Goal: Task Accomplishment & Management: Manage account settings

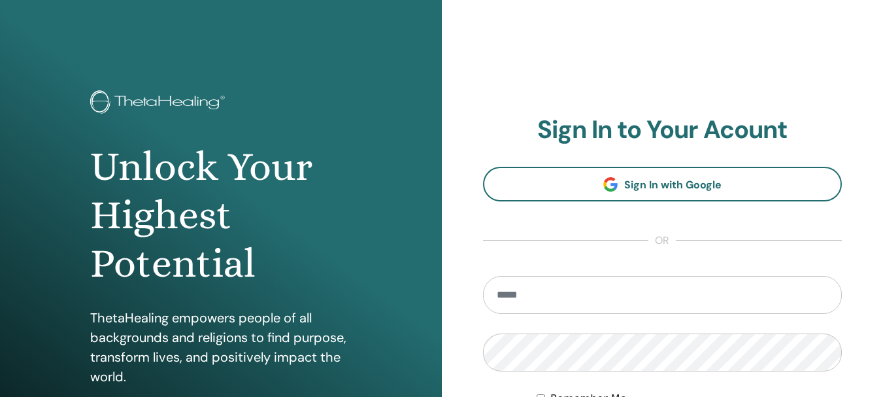
type input "**********"
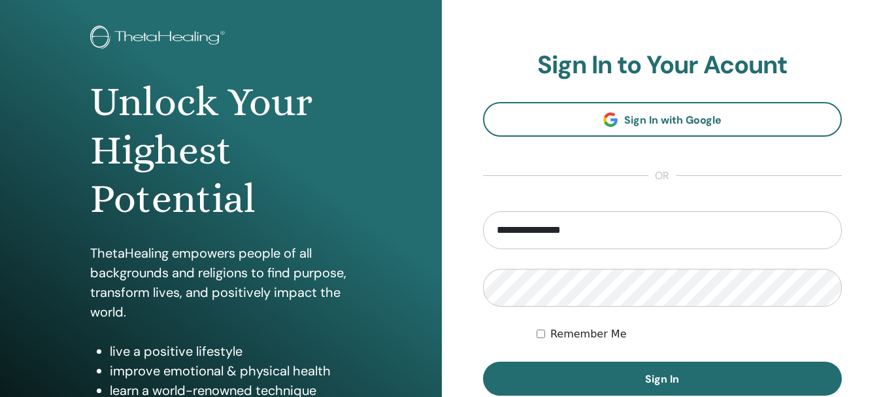
scroll to position [131, 0]
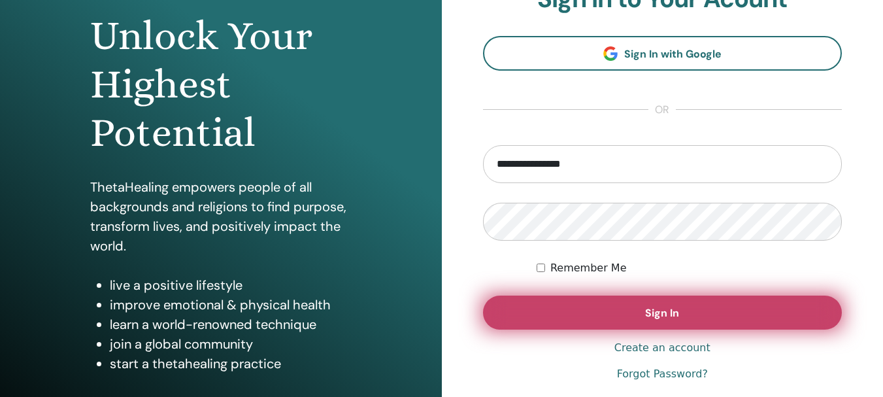
click at [700, 317] on button "Sign In" at bounding box center [663, 313] width 360 height 34
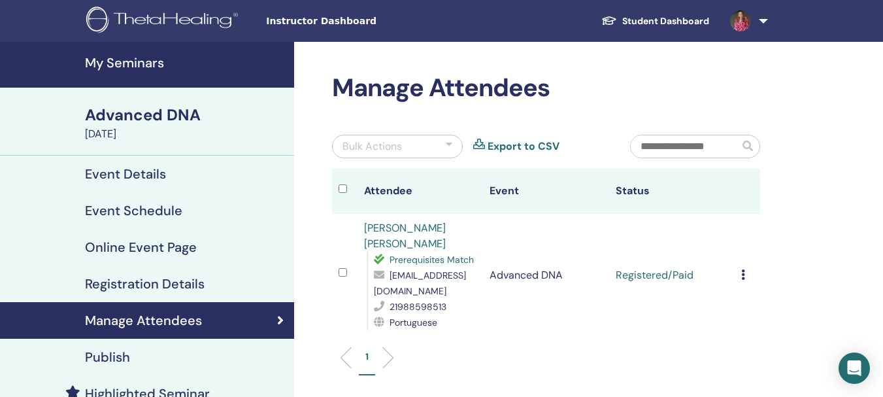
click at [116, 58] on h4 "My Seminars" at bounding box center [185, 63] width 201 height 16
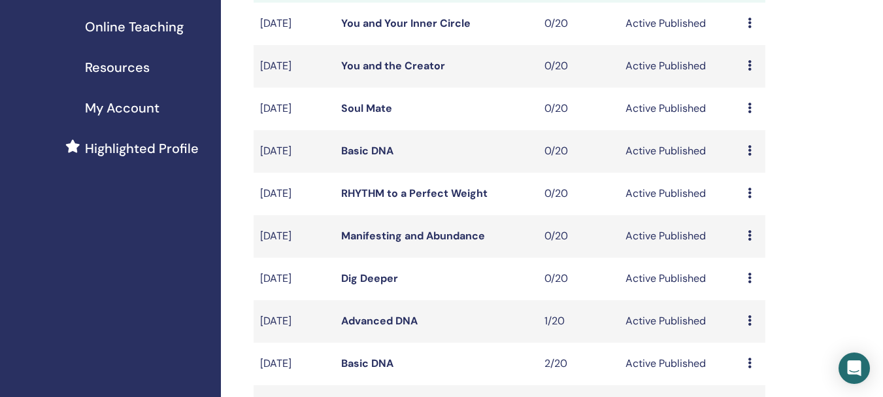
scroll to position [327, 0]
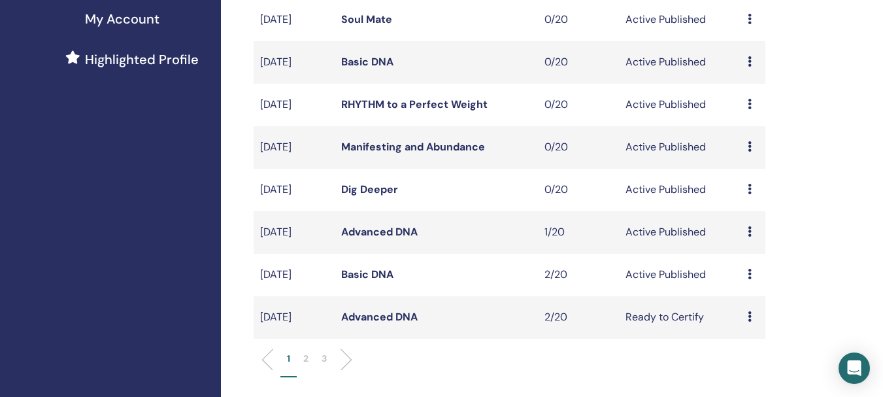
click at [354, 230] on link "Advanced DNA" at bounding box center [379, 232] width 76 height 14
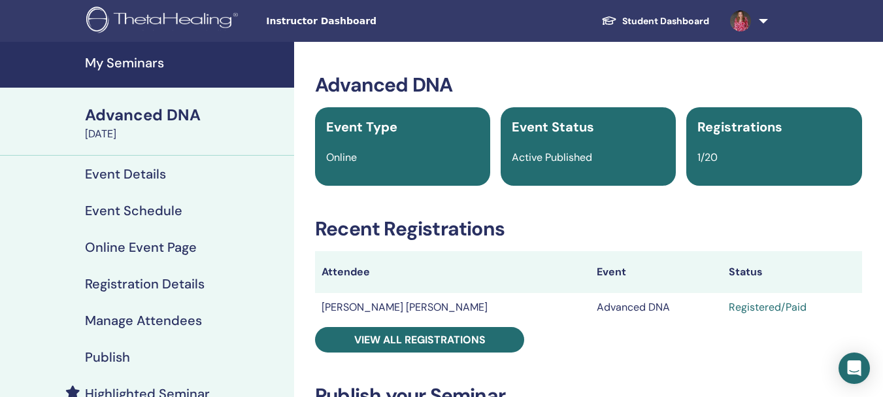
click at [152, 212] on h4 "Event Schedule" at bounding box center [133, 211] width 97 height 16
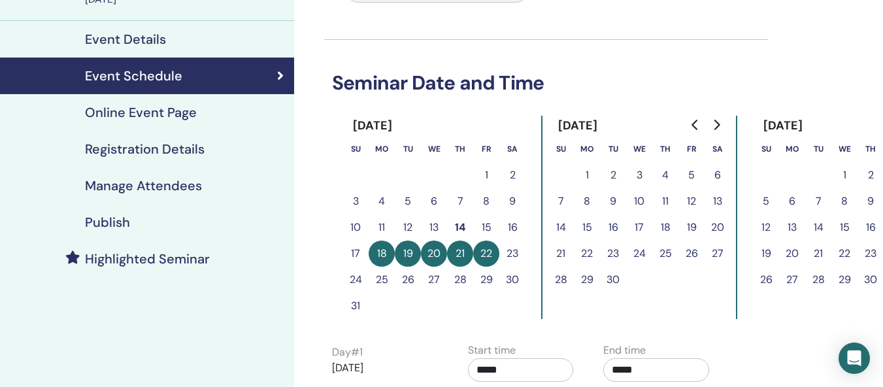
scroll to position [131, 0]
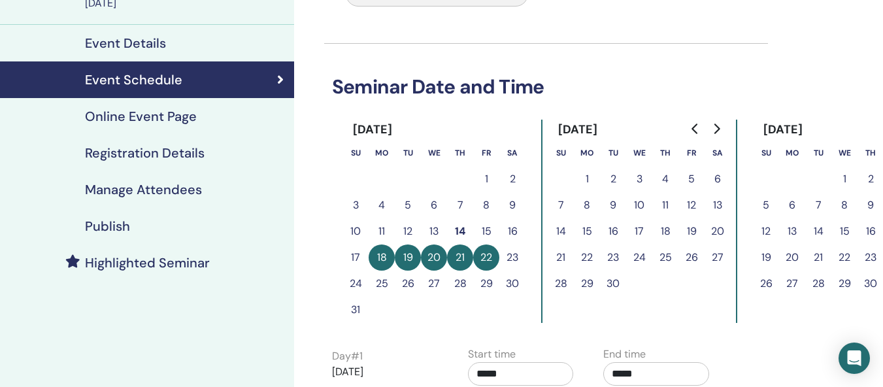
click at [511, 257] on button "23" at bounding box center [513, 258] width 26 height 26
click at [515, 257] on button "23" at bounding box center [513, 258] width 26 height 26
click at [518, 258] on button "23" at bounding box center [513, 258] width 26 height 26
click at [602, 241] on tr "14 15 16 17 18 19 20" at bounding box center [639, 231] width 183 height 26
click at [473, 216] on tr "3 4 5 6 7 8 9" at bounding box center [434, 205] width 183 height 26
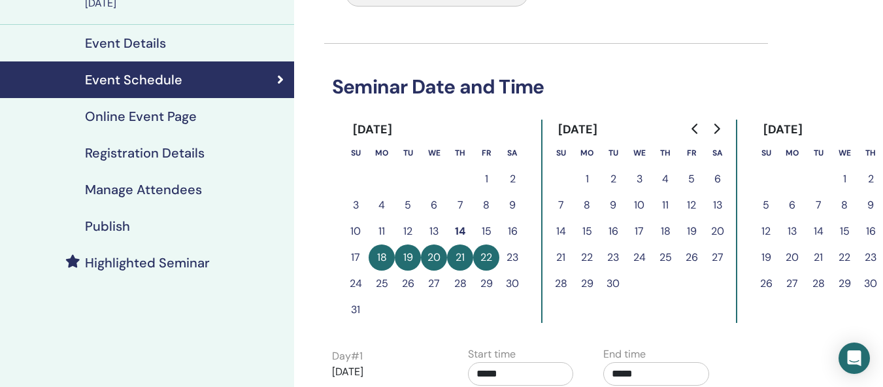
click at [491, 228] on button "15" at bounding box center [486, 231] width 26 height 26
click at [492, 256] on button "22" at bounding box center [486, 258] width 26 height 26
click at [382, 256] on button "18" at bounding box center [382, 258] width 26 height 26
click at [410, 262] on button "19" at bounding box center [408, 258] width 26 height 26
click at [445, 253] on button "20" at bounding box center [434, 258] width 26 height 26
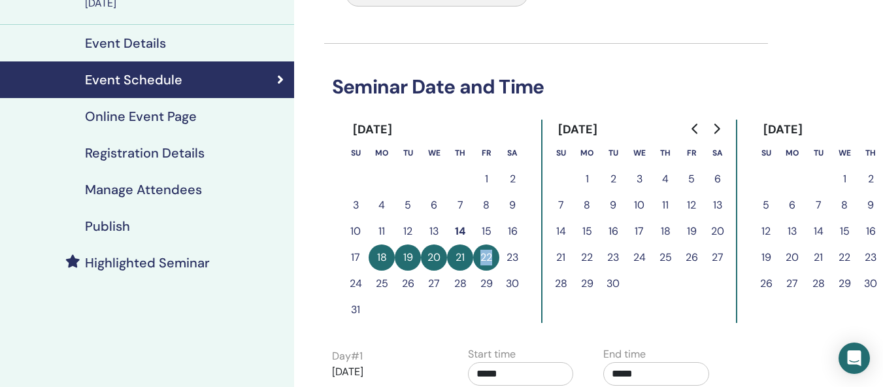
click at [491, 250] on td "22" at bounding box center [486, 258] width 26 height 26
click at [491, 250] on button "22" at bounding box center [486, 258] width 26 height 26
click at [490, 254] on button "22" at bounding box center [486, 258] width 26 height 26
click at [454, 260] on button "21" at bounding box center [460, 258] width 26 height 26
click at [511, 259] on button "23" at bounding box center [513, 258] width 26 height 26
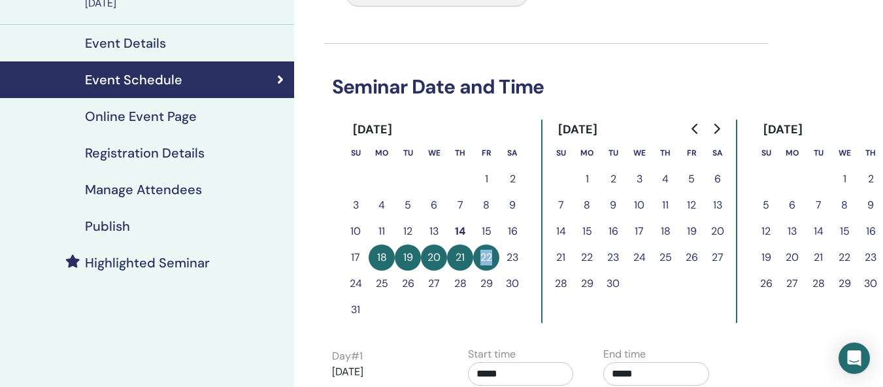
click at [511, 259] on button "23" at bounding box center [513, 258] width 26 height 26
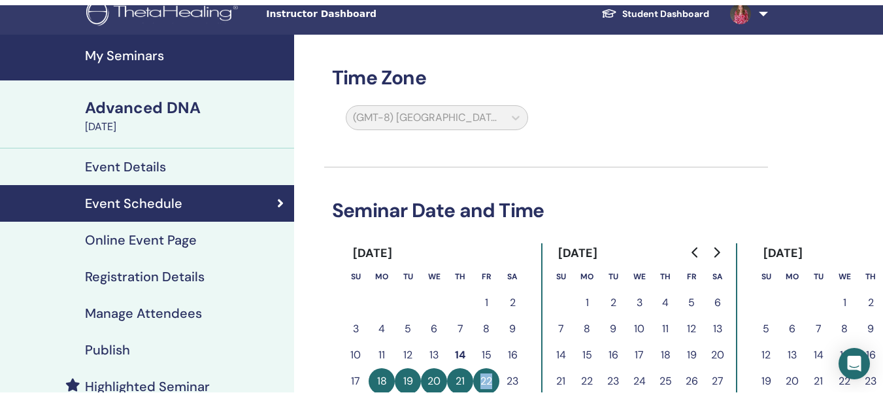
scroll to position [0, 0]
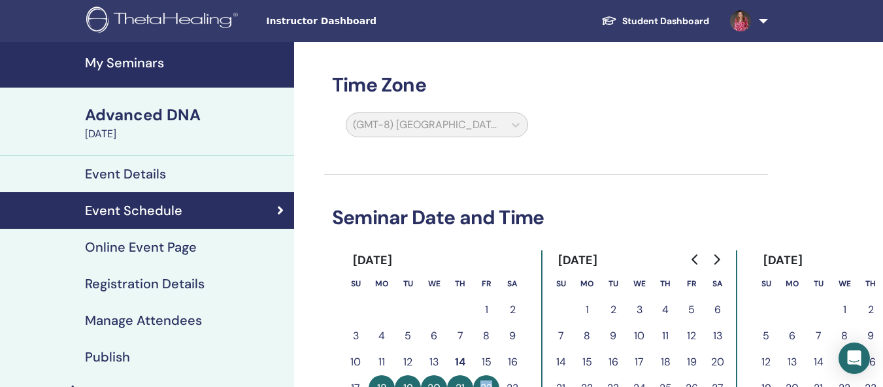
click at [171, 112] on div "Advanced DNA" at bounding box center [185, 115] width 201 height 22
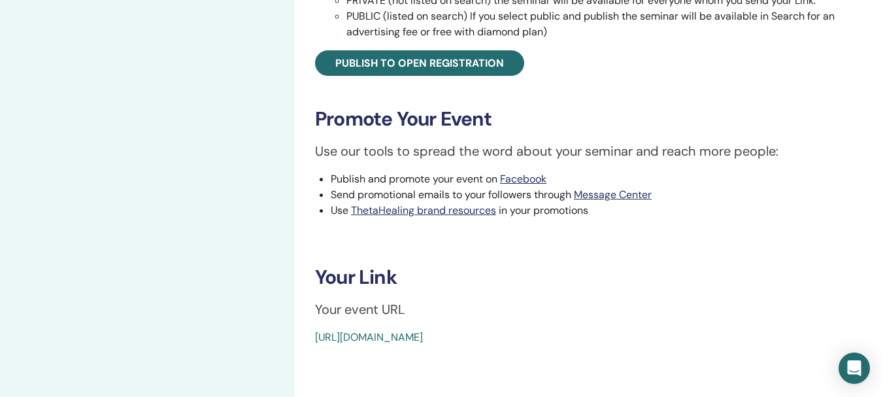
scroll to position [523, 0]
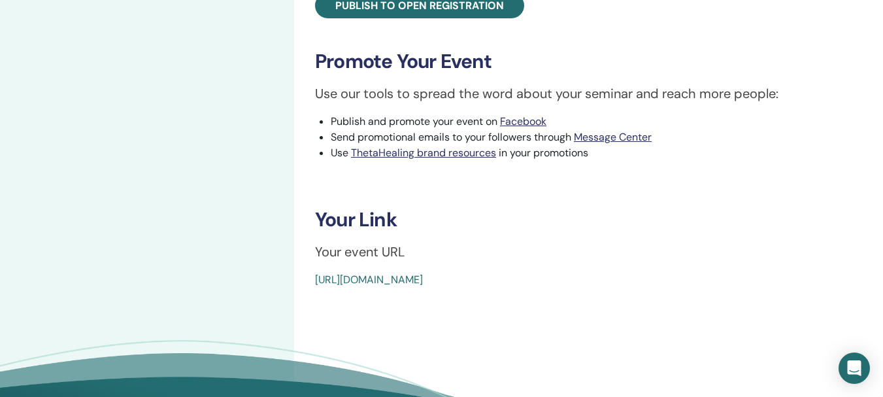
drag, startPoint x: 622, startPoint y: 279, endPoint x: 308, endPoint y: 284, distance: 313.9
copy link "https://www.thetahealing.com/seminar-370544-details.html"
